Goal: Task Accomplishment & Management: Use online tool/utility

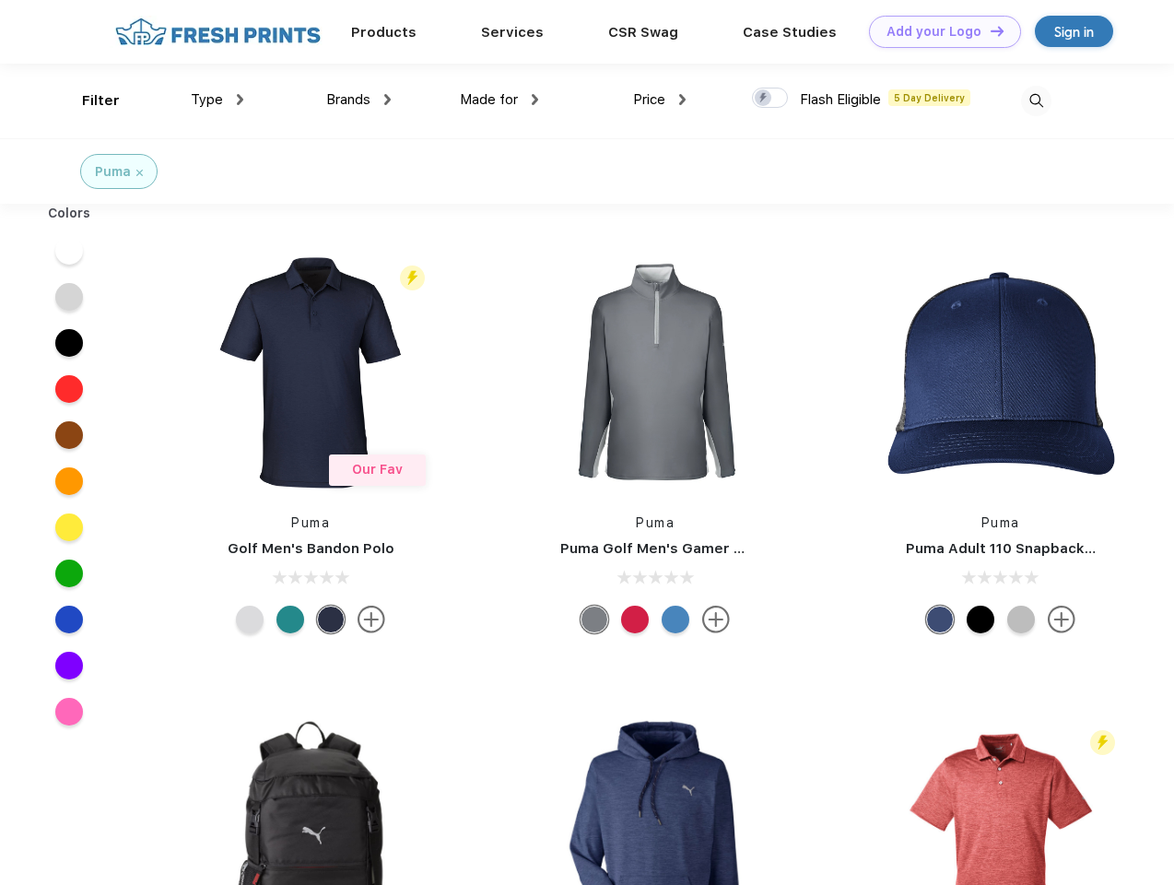
click at [938, 31] on link "Add your Logo Design Tool" at bounding box center [945, 32] width 152 height 32
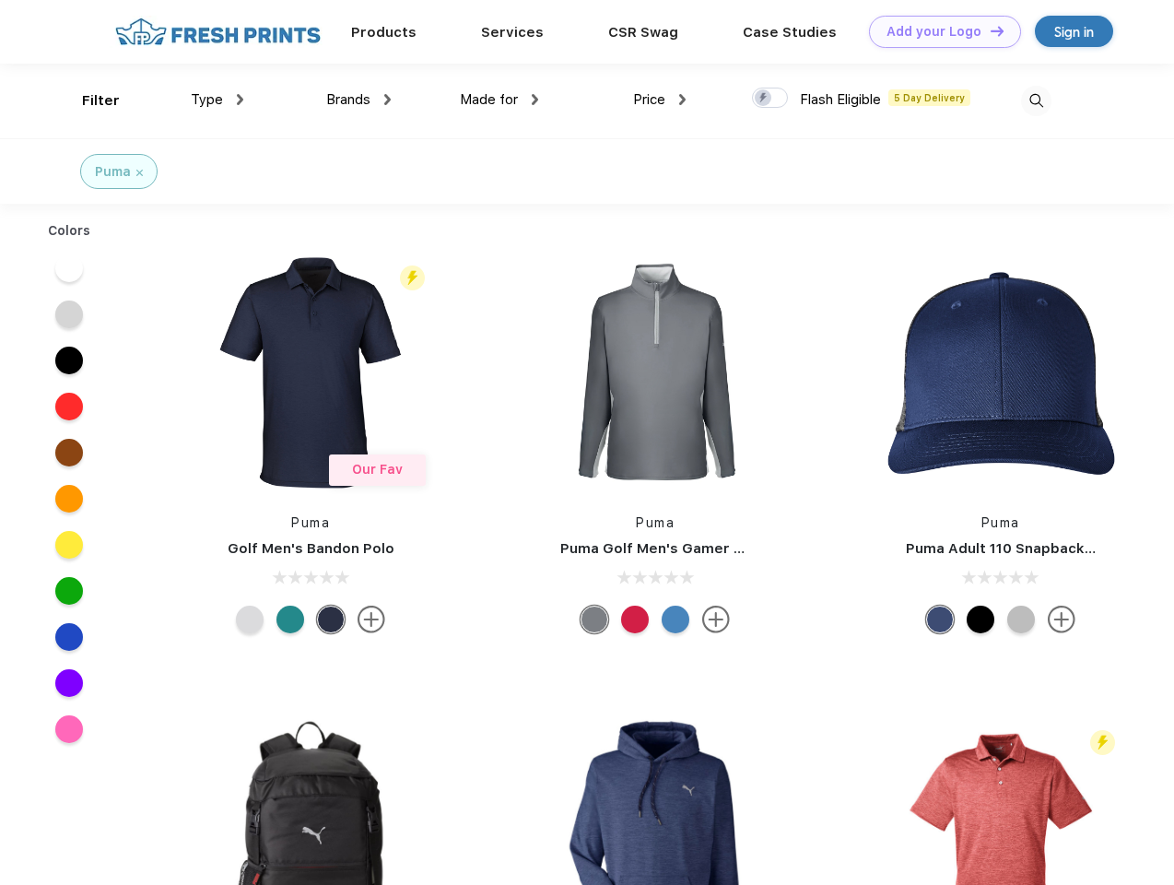
click at [0, 0] on div "Design Tool" at bounding box center [0, 0] width 0 height 0
click at [989, 30] on link "Add your Logo Design Tool" at bounding box center [945, 32] width 152 height 32
click at [88, 100] on div "Filter" at bounding box center [101, 100] width 38 height 21
click at [218, 100] on span "Type" at bounding box center [207, 99] width 32 height 17
click at [359, 100] on span "Brands" at bounding box center [348, 99] width 44 height 17
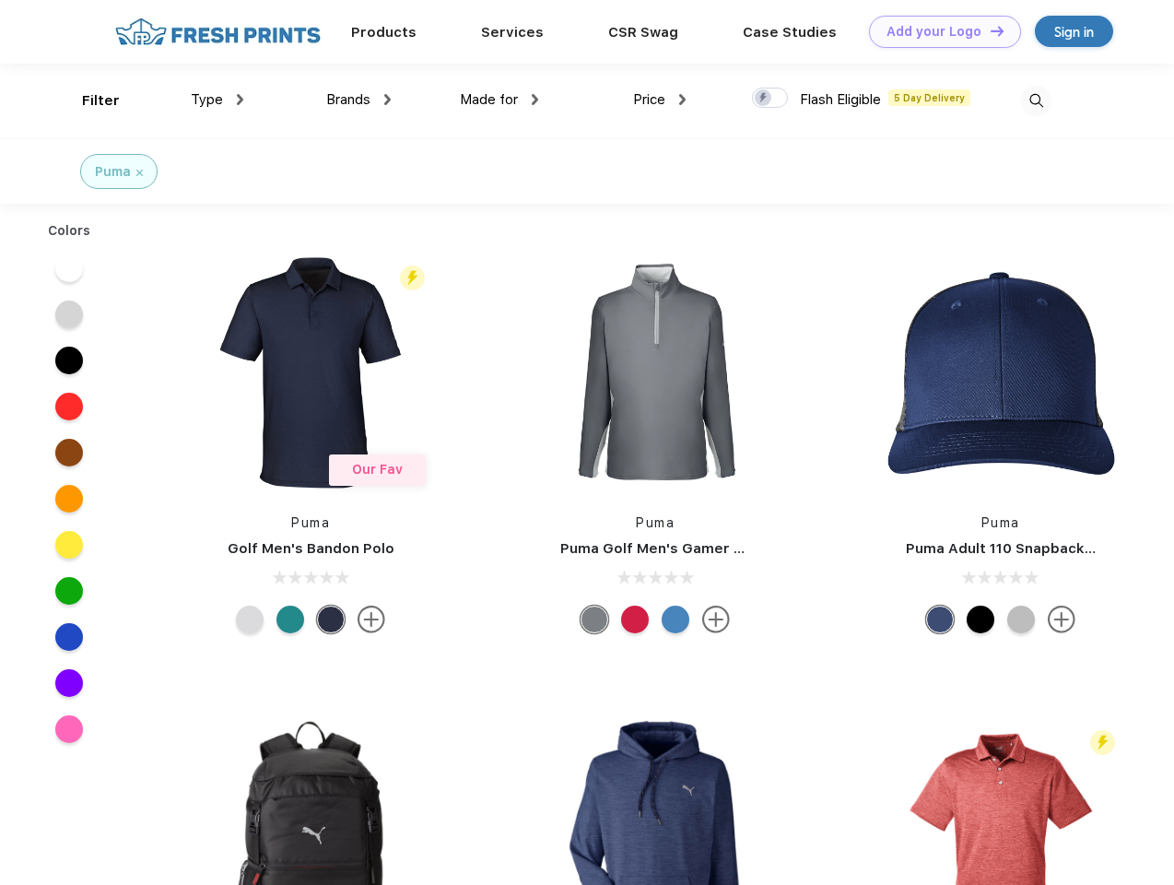
click at [500, 100] on span "Made for" at bounding box center [489, 99] width 58 height 17
click at [660, 100] on span "Price" at bounding box center [649, 99] width 32 height 17
click at [771, 99] on div at bounding box center [770, 98] width 36 height 20
click at [764, 99] on input "checkbox" at bounding box center [758, 93] width 12 height 12
click at [1036, 100] on img at bounding box center [1036, 101] width 30 height 30
